Goal: Information Seeking & Learning: Learn about a topic

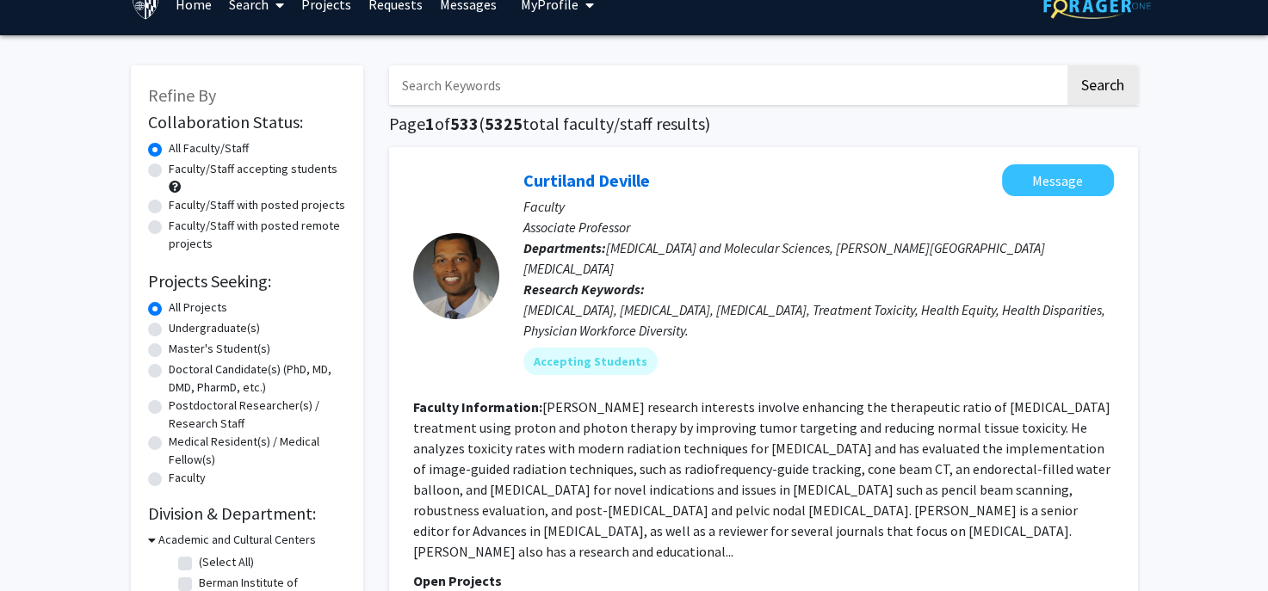
scroll to position [26, 0]
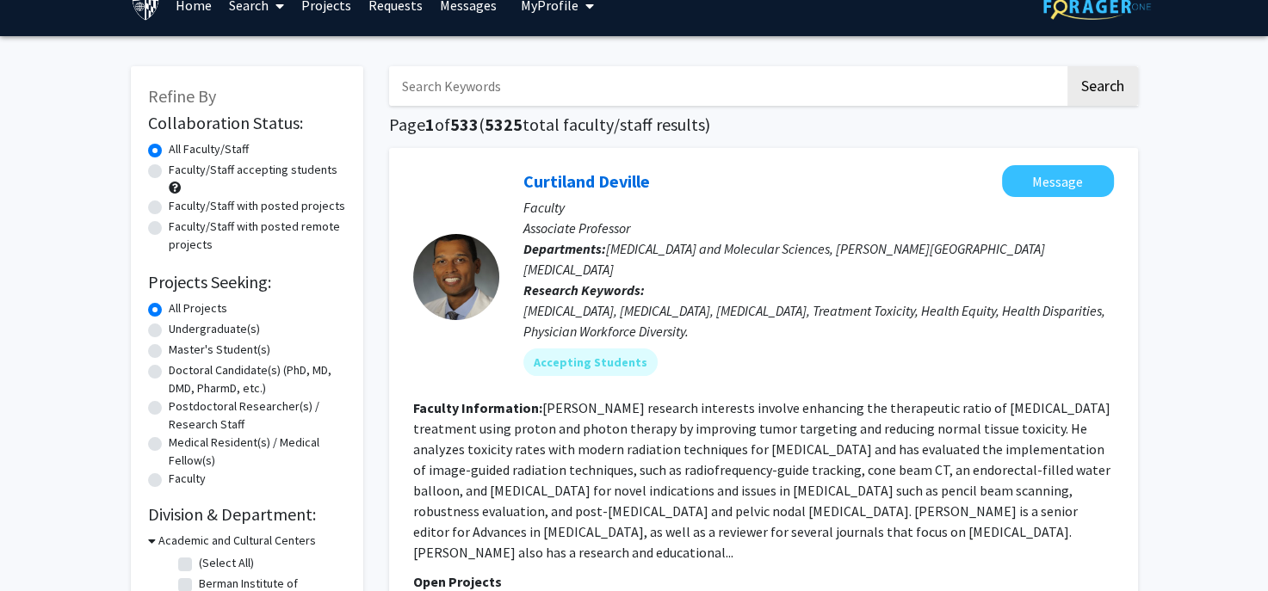
click at [231, 324] on label "Undergraduate(s)" at bounding box center [214, 329] width 91 height 18
click at [180, 324] on input "Undergraduate(s)" at bounding box center [174, 325] width 11 height 11
radio input "true"
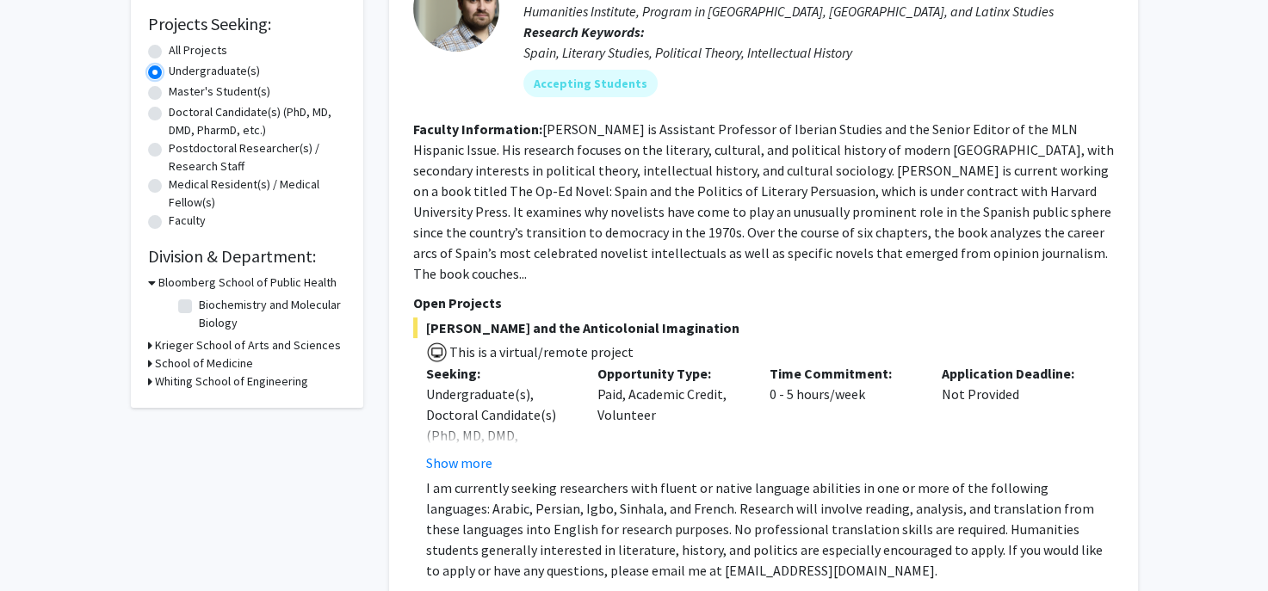
scroll to position [285, 0]
drag, startPoint x: 284, startPoint y: 343, endPoint x: 253, endPoint y: 344, distance: 31.0
click at [253, 344] on h3 "Krieger School of Arts and Sciences" at bounding box center [248, 345] width 186 height 18
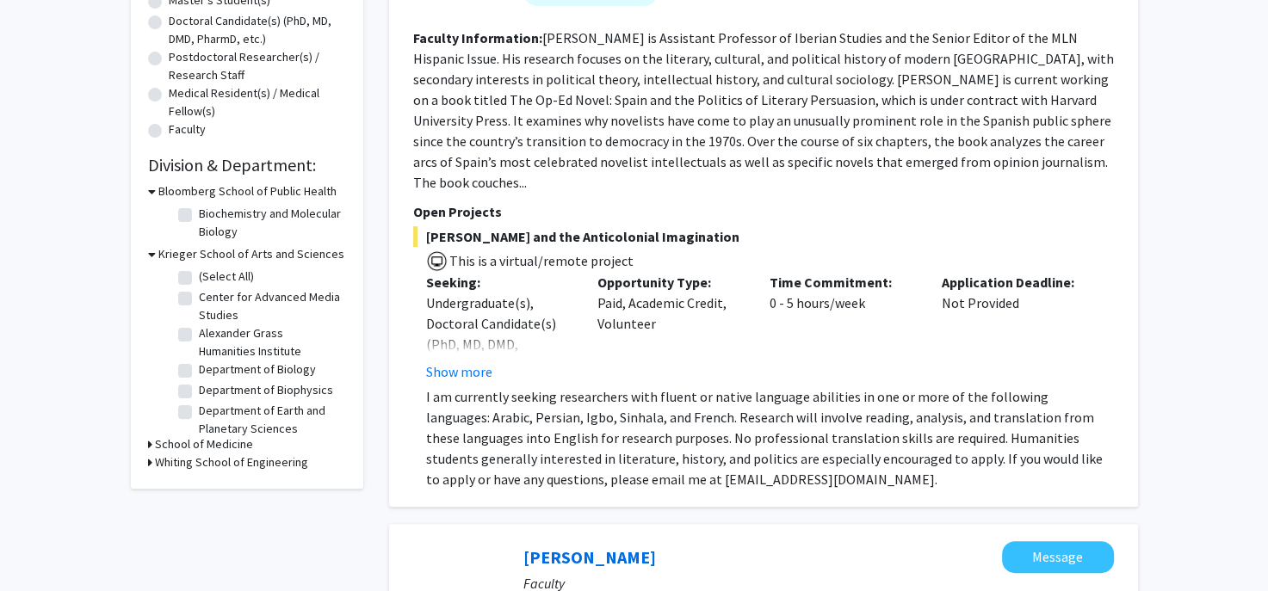
scroll to position [0, 0]
click at [199, 369] on label "Department of Biology" at bounding box center [257, 370] width 117 height 18
click at [199, 369] on input "Department of Biology" at bounding box center [204, 366] width 11 height 11
checkbox input "true"
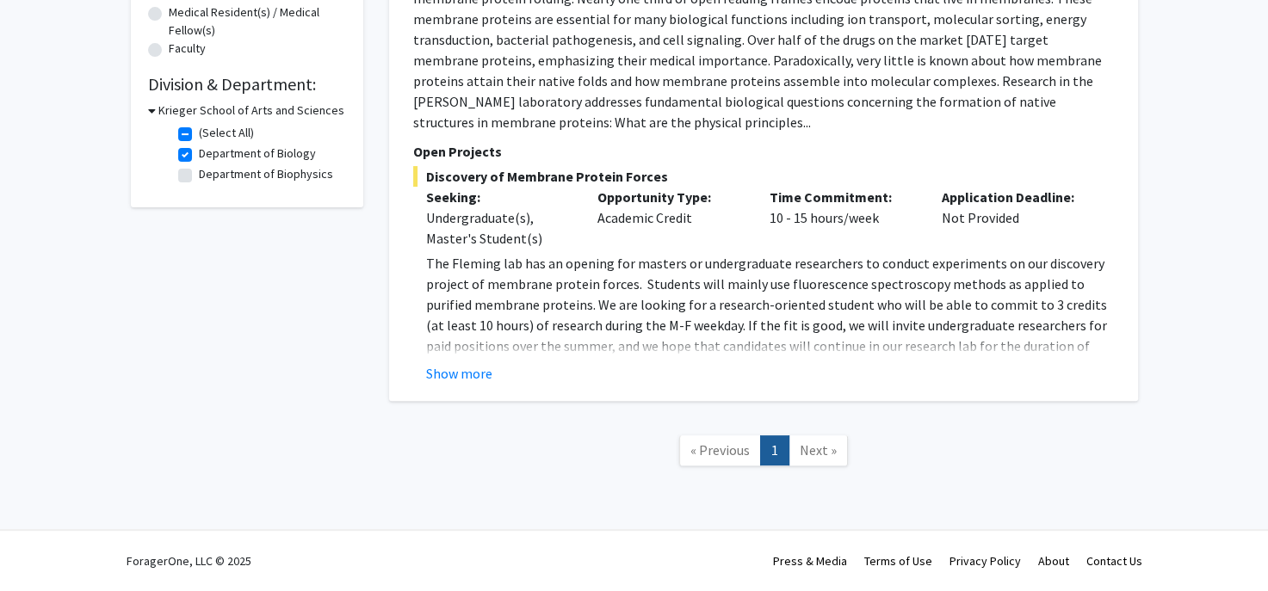
scroll to position [455, 0]
click at [199, 161] on label "Department of Biology" at bounding box center [257, 154] width 117 height 18
click at [199, 157] on input "Department of Biology" at bounding box center [204, 150] width 11 height 11
checkbox input "false"
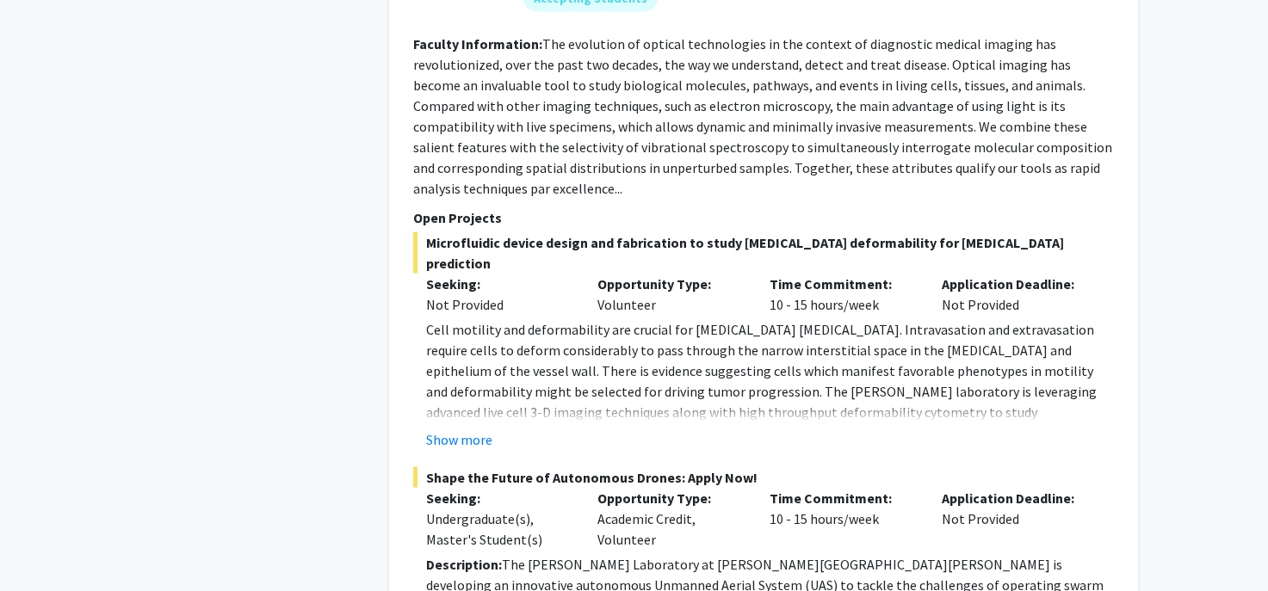
scroll to position [3367, 0]
